Goal: Information Seeking & Learning: Learn about a topic

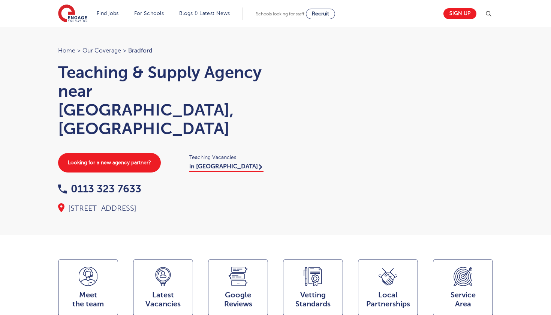
click at [376, 2] on section "Find jobs All vacancies We have one of the UK's largest database. and with hund…" at bounding box center [248, 13] width 381 height 27
click at [376, 1] on section "Find jobs All vacancies We have one of the UK's largest database. and with hund…" at bounding box center [248, 13] width 381 height 27
click at [169, 0] on section "Find jobs All vacancies We have one of the UK's largest database. and with hund…" at bounding box center [248, 13] width 381 height 27
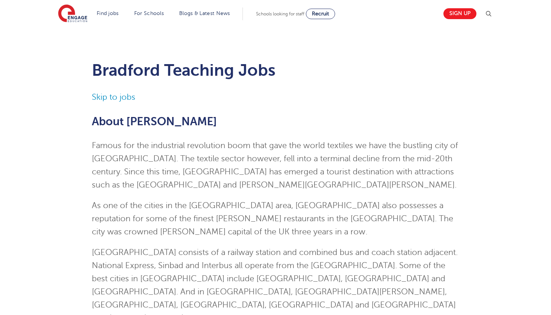
scroll to position [577, 0]
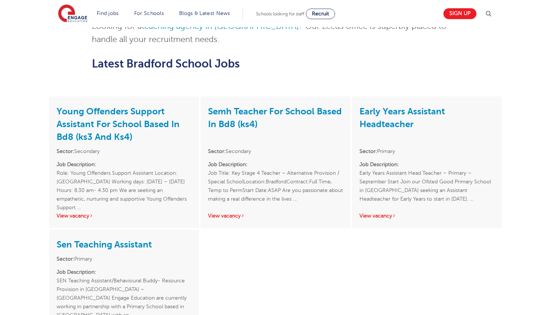
click at [500, 1] on header "Find jobs All vacancies We have one of the UK's largest database. and with hund…" at bounding box center [275, 13] width 551 height 27
click at [298, 0] on section "Find jobs All vacancies We have one of the UK's largest database. and with hund…" at bounding box center [248, 13] width 381 height 27
click at [270, 106] on link "Semh Teacher For School Based In Bd8 (ks4)" at bounding box center [275, 117] width 134 height 23
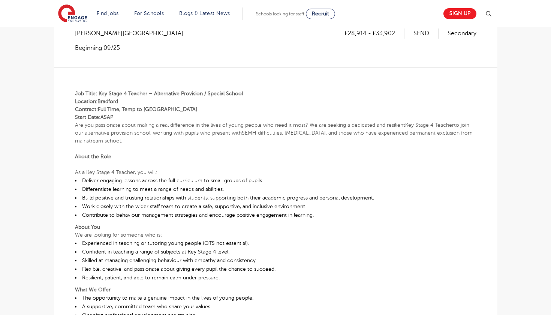
scroll to position [169, 0]
click at [507, 0] on header "Find jobs All vacancies We have one of the UK's largest database. and with hund…" at bounding box center [275, 13] width 551 height 27
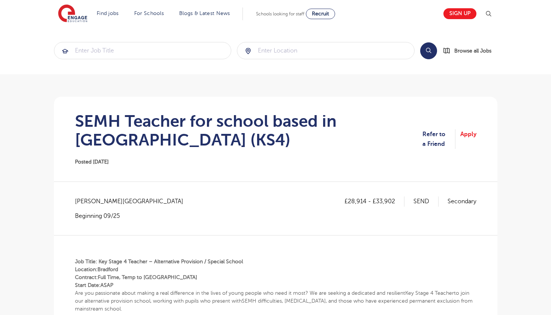
scroll to position [0, 0]
click at [534, 1] on header "Find jobs All vacancies We have one of the UK's largest database. and with hund…" at bounding box center [275, 13] width 551 height 27
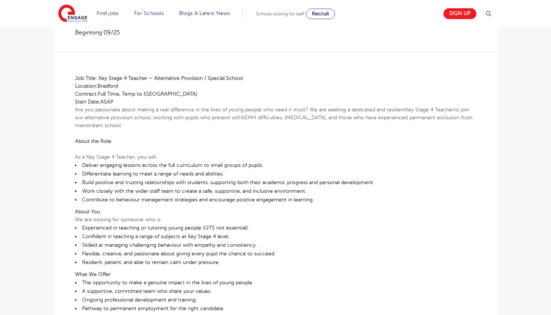
scroll to position [184, 0]
